Goal: Information Seeking & Learning: Learn about a topic

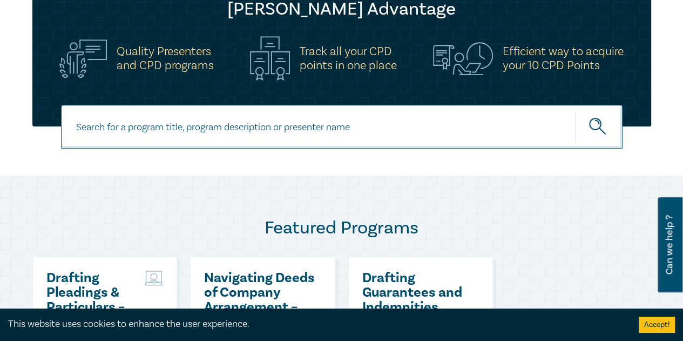
scroll to position [387, 0]
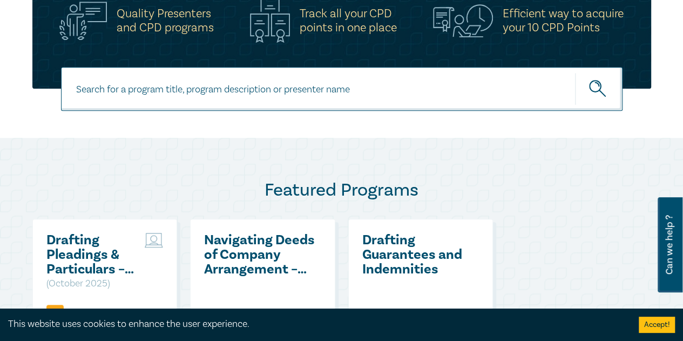
click at [313, 85] on input at bounding box center [341, 89] width 561 height 44
type input "[PERSON_NAME]"
click at [575, 72] on button "submit" at bounding box center [599, 88] width 48 height 33
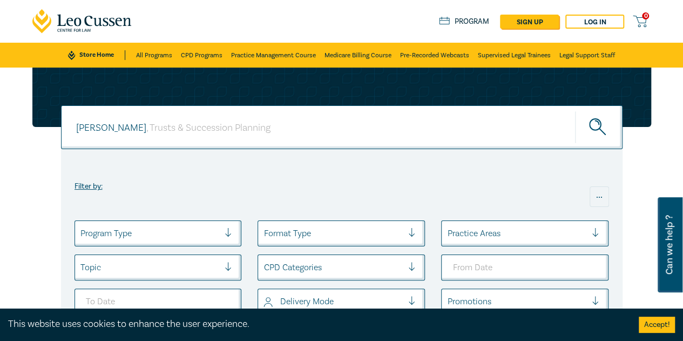
click at [275, 127] on div "[PERSON_NAME] [PERSON_NAME]" at bounding box center [341, 127] width 561 height 44
click at [275, 127] on input at bounding box center [352, 127] width 412 height 13
type input "w"
click at [575, 111] on button "submit" at bounding box center [599, 127] width 48 height 33
click at [159, 123] on input "AI" at bounding box center [341, 127] width 561 height 44
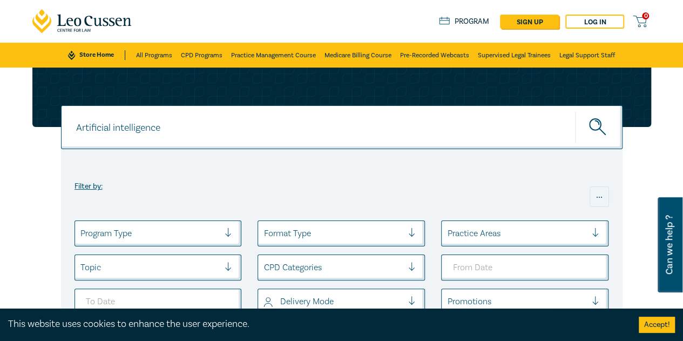
type input "Artificial intelligence"
click at [575, 111] on button "submit" at bounding box center [599, 127] width 48 height 33
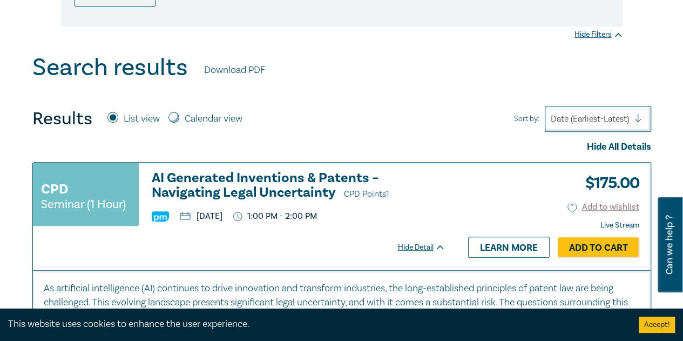
scroll to position [325, 0]
